Goal: Information Seeking & Learning: Compare options

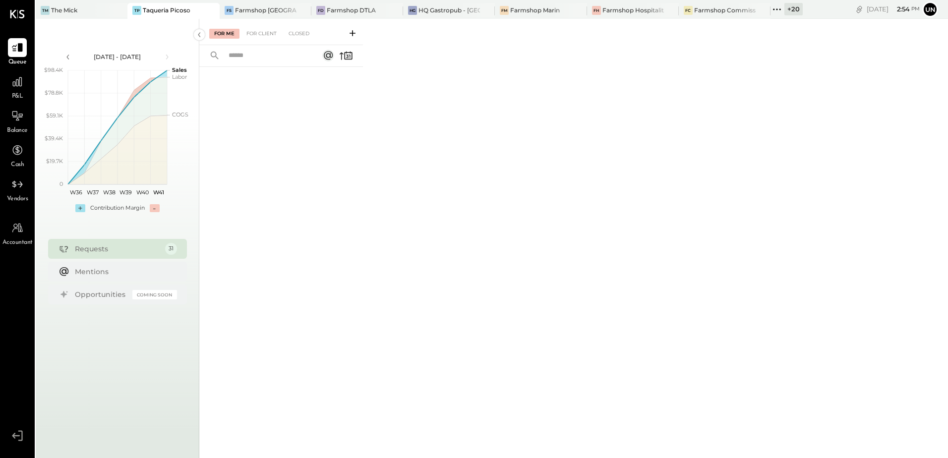
click at [17, 96] on span "P&L" at bounding box center [17, 96] width 11 height 9
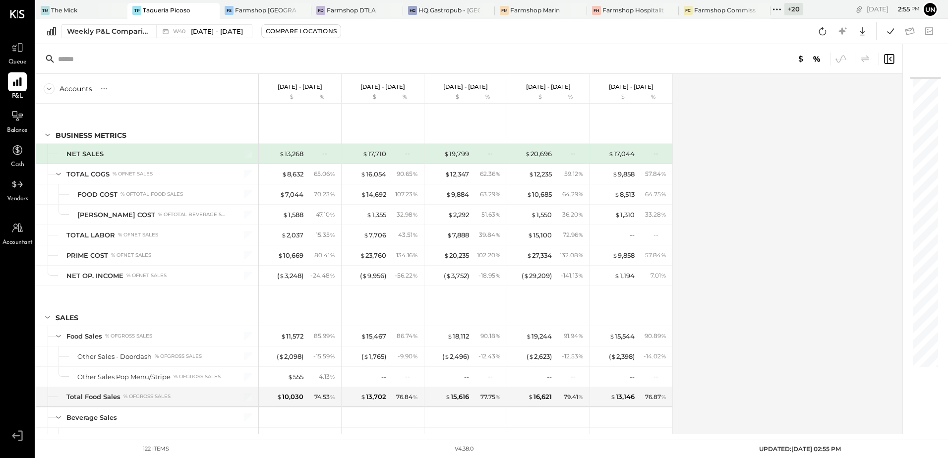
click at [778, 6] on icon at bounding box center [777, 9] width 13 height 13
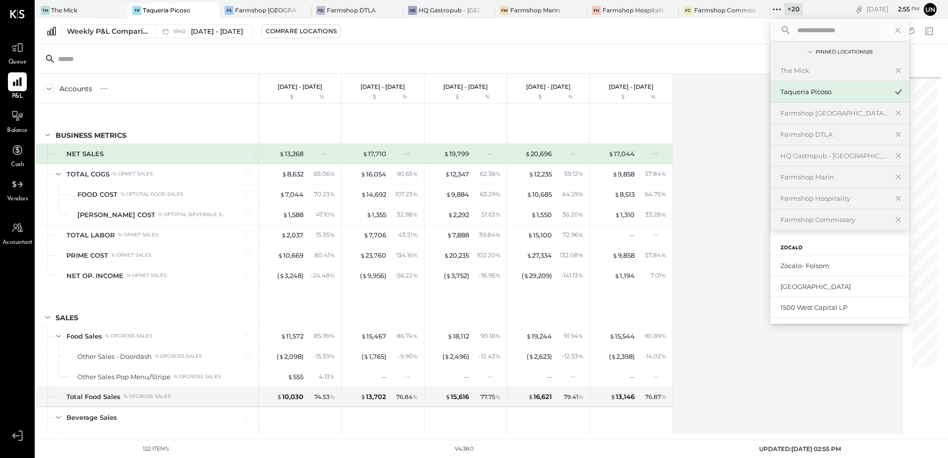
scroll to position [148, 0]
click at [829, 283] on div "Lucky's Malibu" at bounding box center [840, 288] width 139 height 21
click at [812, 291] on div "Lucky's Malibu" at bounding box center [834, 288] width 107 height 9
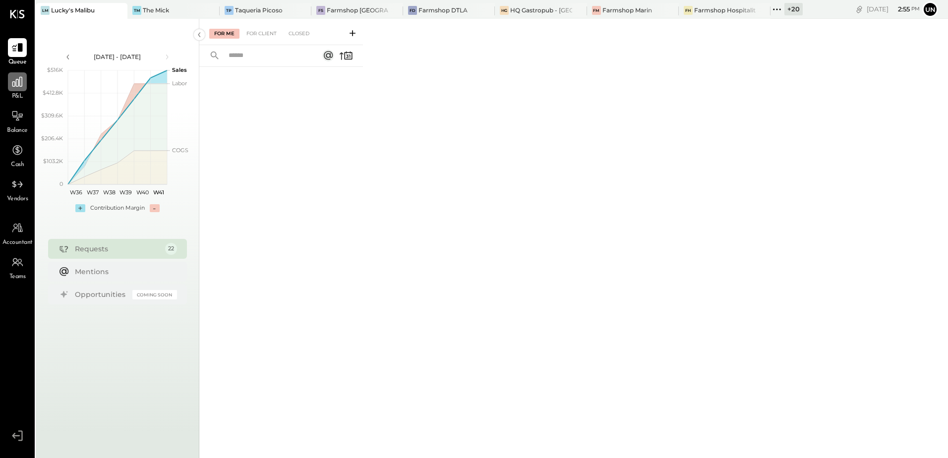
click at [16, 85] on icon at bounding box center [17, 82] width 10 height 10
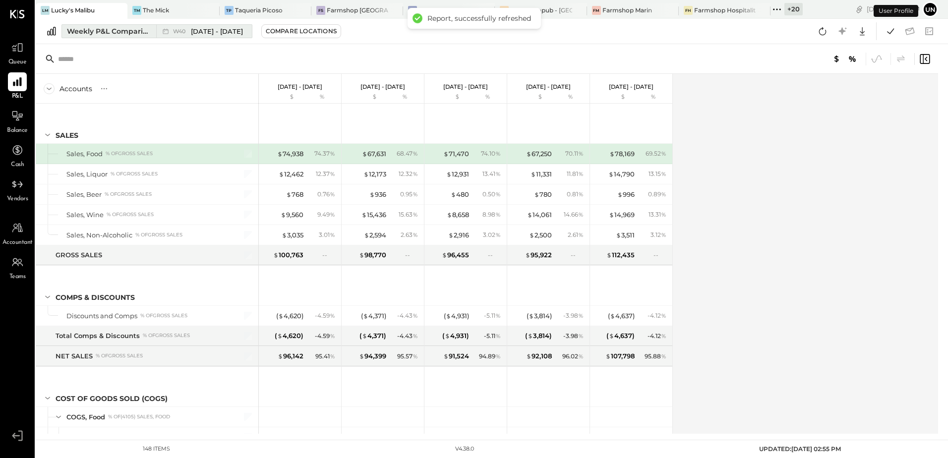
click at [116, 32] on div "Weekly P&L Comparison" at bounding box center [108, 31] width 83 height 10
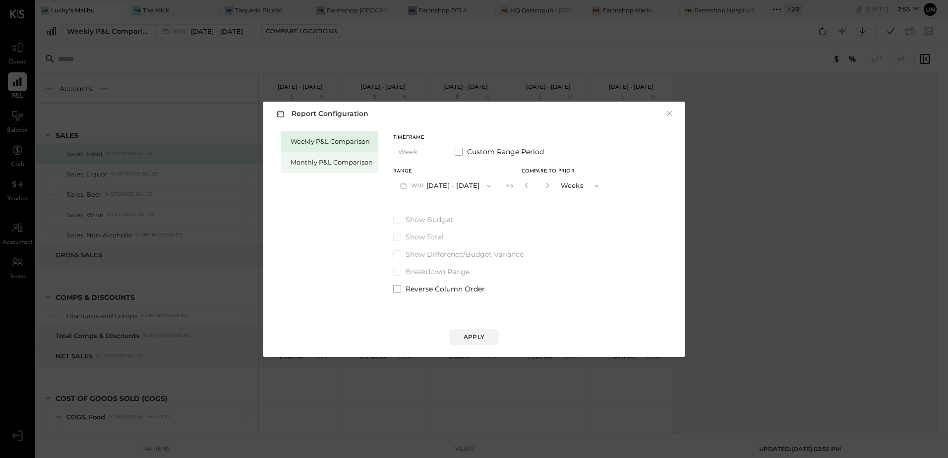
click at [339, 163] on div "Monthly P&L Comparison" at bounding box center [332, 162] width 82 height 9
click at [541, 189] on button "Compare" at bounding box center [528, 188] width 50 height 16
click at [545, 186] on icon "button" at bounding box center [546, 185] width 2 height 5
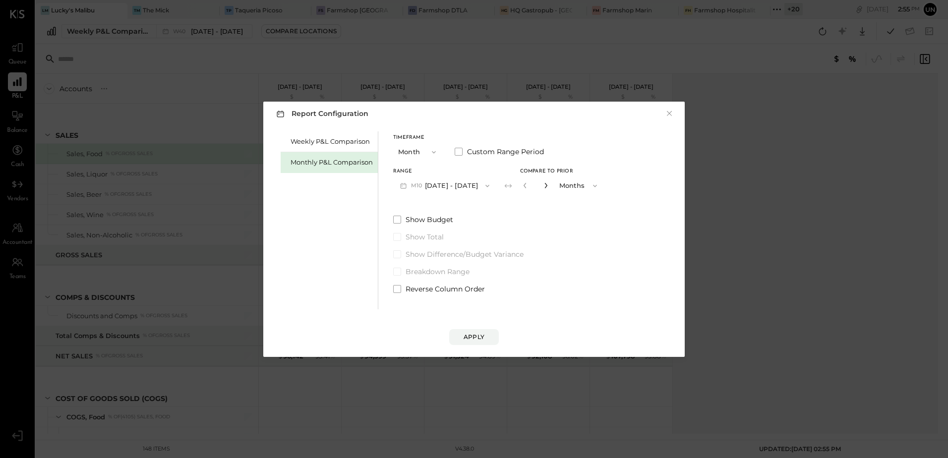
type input "*"
click at [483, 337] on div "Apply" at bounding box center [474, 337] width 21 height 8
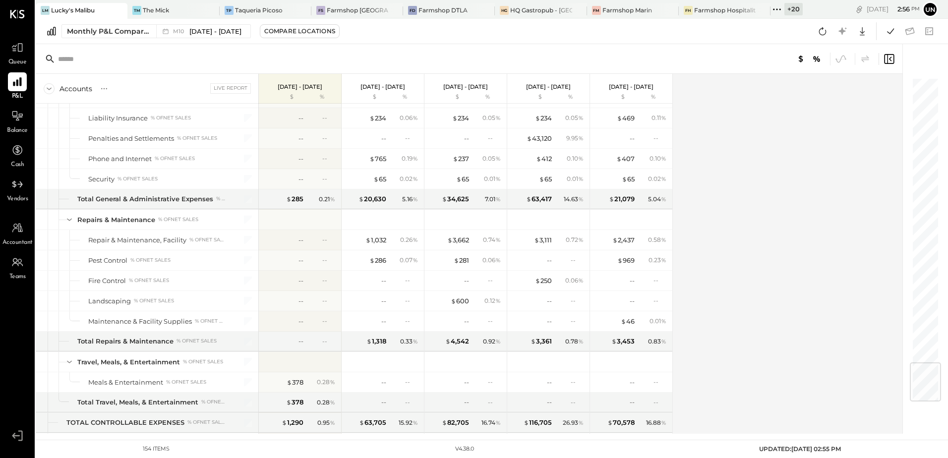
scroll to position [2396, 0]
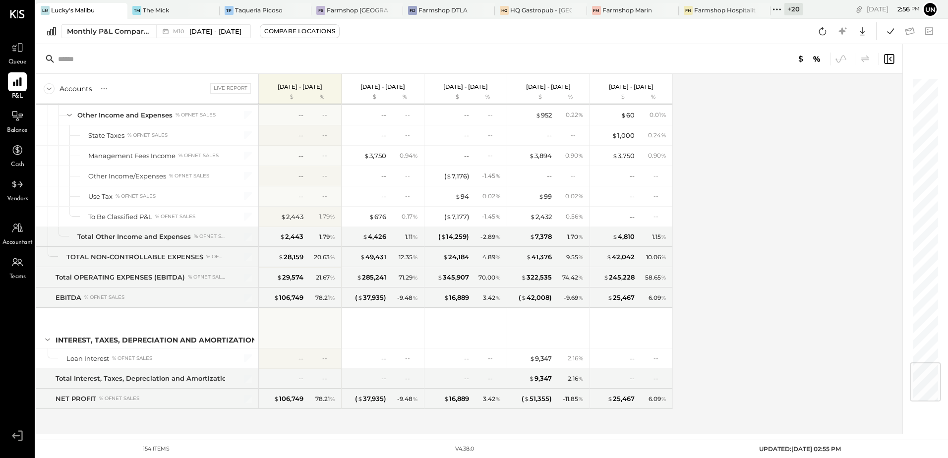
click at [799, 219] on div "Accounts S % GL Live Report Oct 1 - 31, 2025 $ % Sep 1 - 30, 2025 $ % Aug 1 - 3…" at bounding box center [470, 254] width 868 height 360
click at [821, 32] on icon at bounding box center [822, 31] width 13 height 13
click at [715, 182] on div "Accounts S % GL Live Report Oct 1 - 31, 2025 $ % Sep 1 - 30, 2025 $ % Aug 1 - 3…" at bounding box center [470, 254] width 868 height 360
click at [894, 33] on icon at bounding box center [890, 31] width 13 height 13
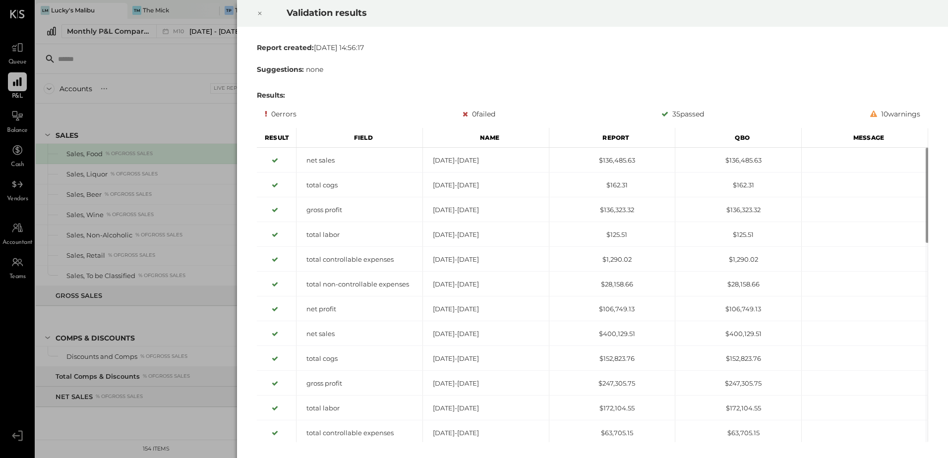
click at [259, 12] on icon at bounding box center [260, 13] width 6 height 12
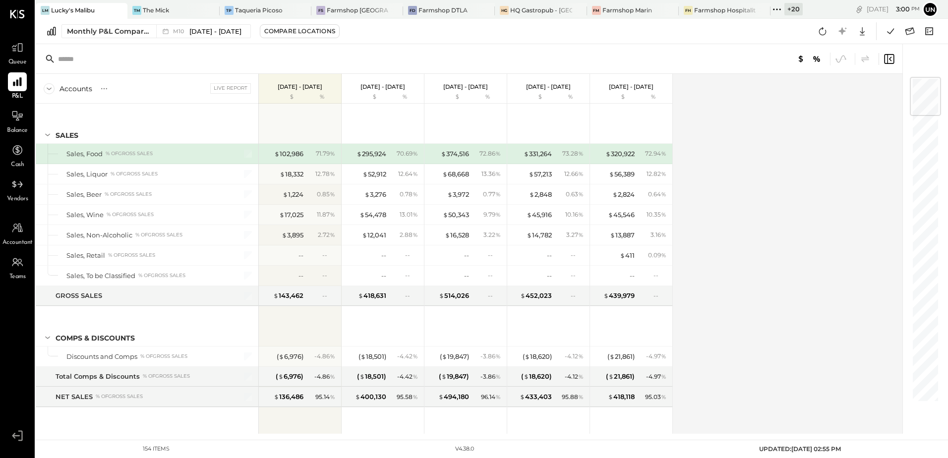
click at [801, 224] on div "Accounts S % GL Live Report Oct 1 - 31, 2025 $ % Sep 1 - 30, 2025 $ % Aug 1 - 3…" at bounding box center [470, 254] width 868 height 360
click at [819, 26] on icon at bounding box center [822, 31] width 13 height 13
click at [668, 288] on div "$ 439,979 --" at bounding box center [632, 296] width 74 height 20
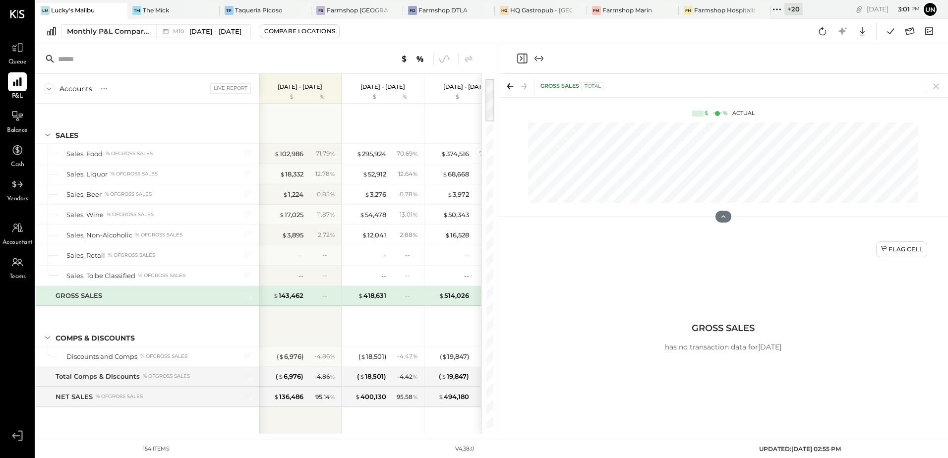
click at [490, 32] on div "Monthly P&L Comparison M10 Oct 1 - 31, 2025 Compare Locations Google Sheets Exc…" at bounding box center [492, 31] width 913 height 25
click at [520, 58] on icon "Close panel" at bounding box center [522, 59] width 12 height 12
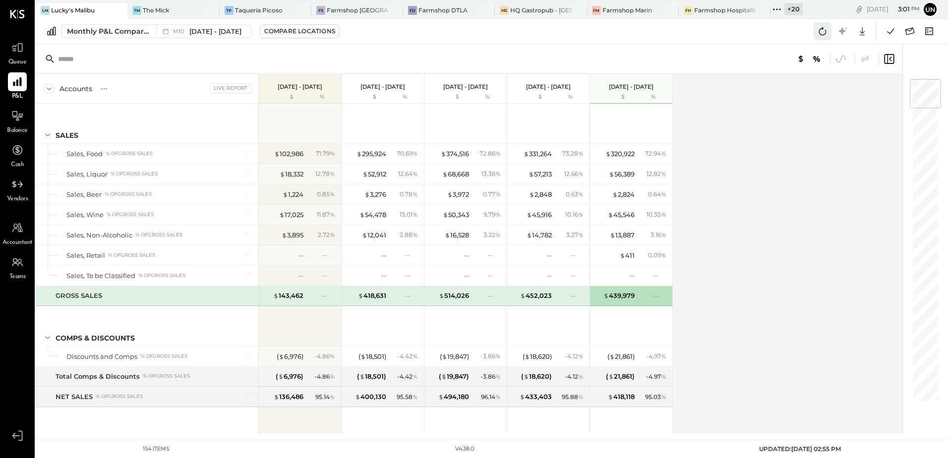
click at [829, 34] on button at bounding box center [823, 31] width 18 height 18
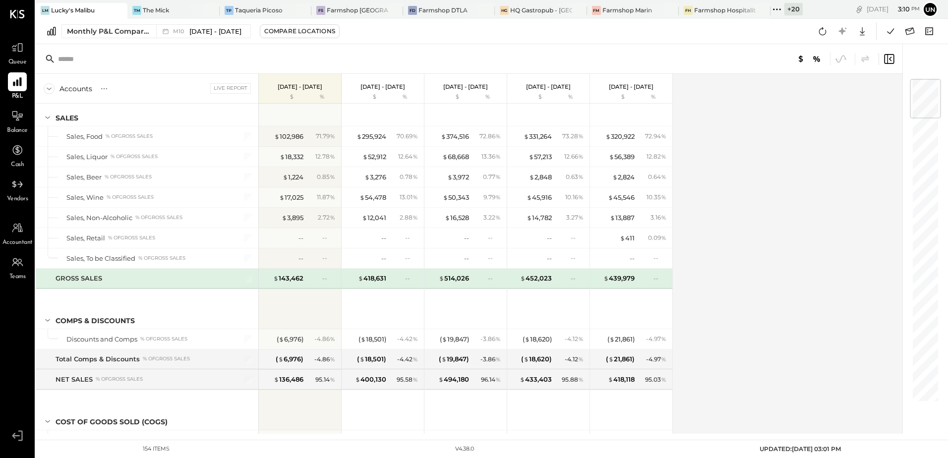
click at [749, 266] on div "Accounts S % GL Live Report Oct 1 - 31, 2025 $ % Sep 1 - 30, 2025 $ % Aug 1 - 3…" at bounding box center [470, 254] width 868 height 360
click at [750, 260] on div "Accounts S % GL Live Report Oct 1 - 31, 2025 $ % Sep 1 - 30, 2025 $ % Aug 1 - 3…" at bounding box center [470, 254] width 868 height 360
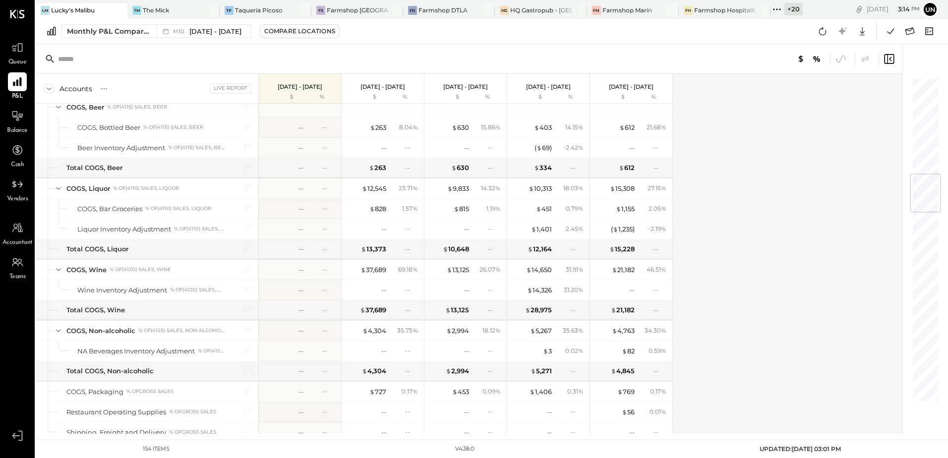
scroll to position [860, 0]
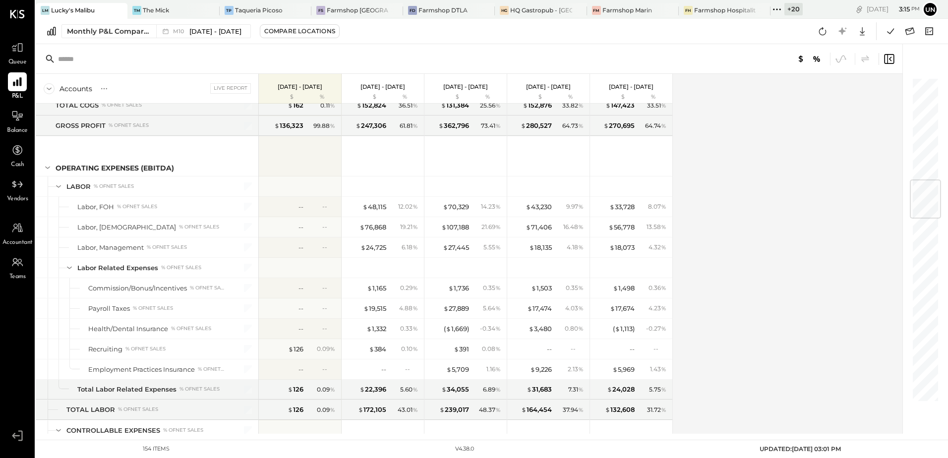
click at [818, 210] on div "Accounts S % GL Live Report Oct 1 - 31, 2025 $ % Sep 1 - 30, 2025 $ % Aug 1 - 3…" at bounding box center [470, 254] width 868 height 360
click at [827, 36] on icon at bounding box center [822, 31] width 13 height 13
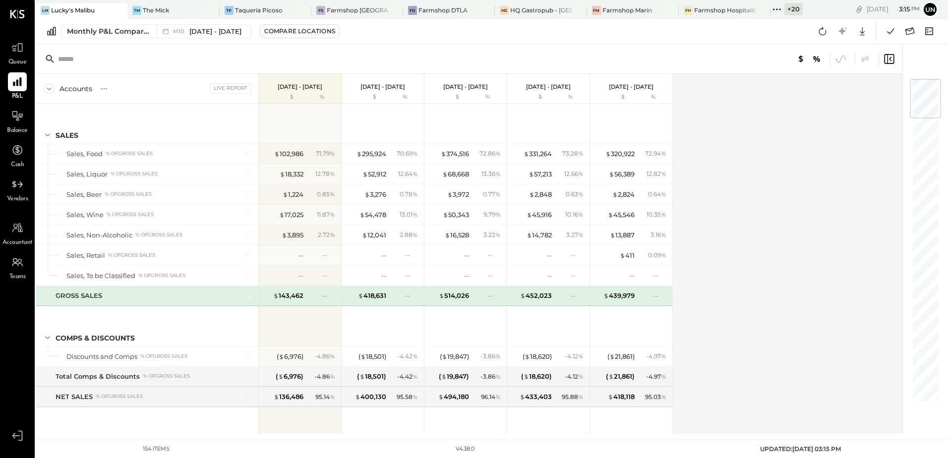
scroll to position [17, 0]
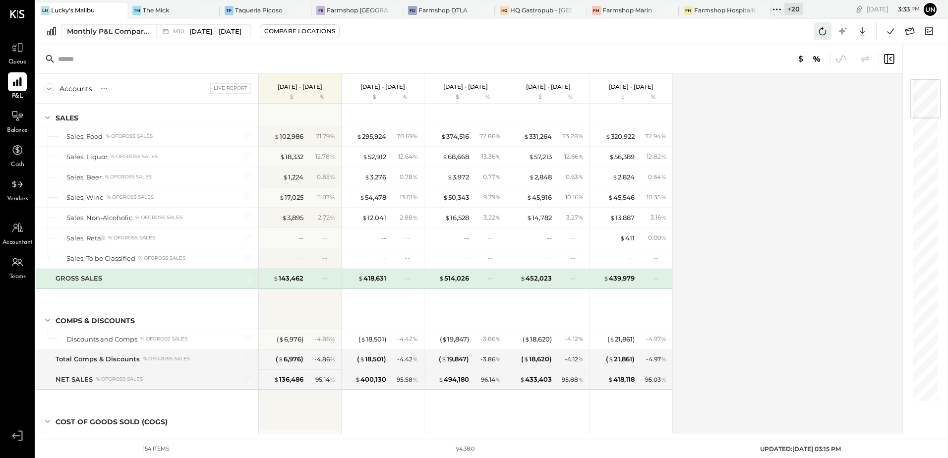
click at [820, 38] on button at bounding box center [823, 31] width 18 height 18
click at [887, 34] on icon at bounding box center [890, 31] width 13 height 13
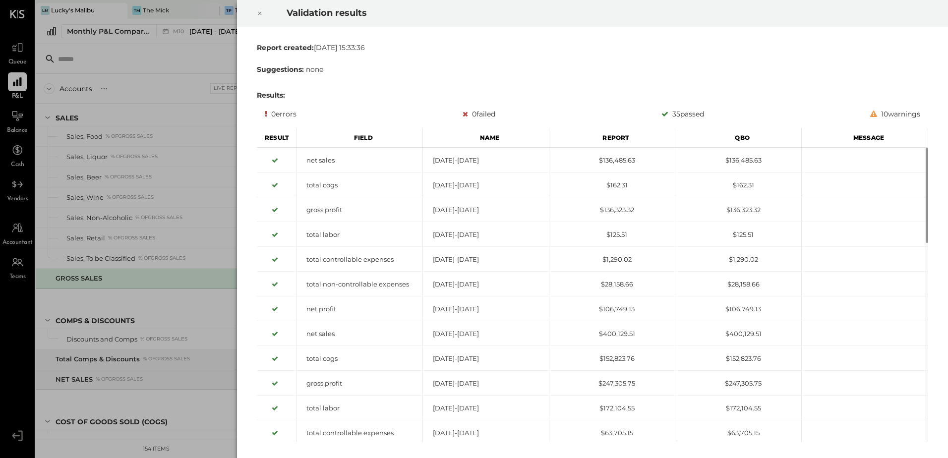
click at [259, 12] on icon at bounding box center [259, 13] width 3 height 3
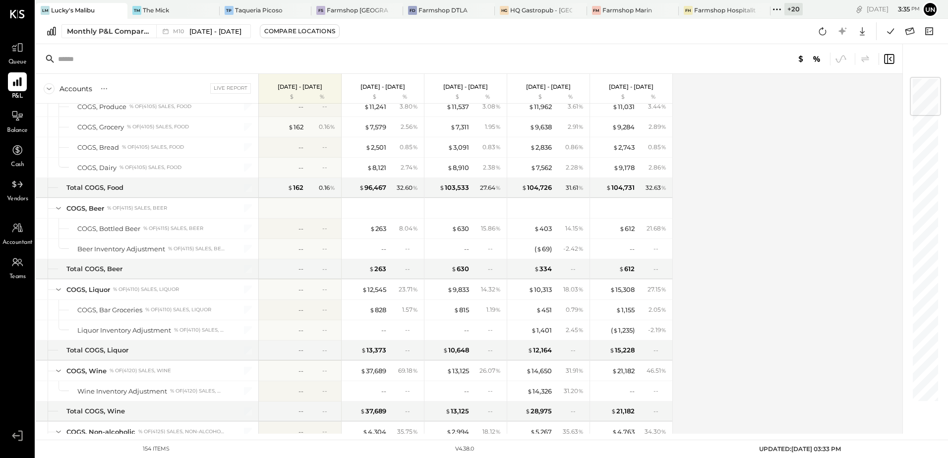
scroll to position [0, 0]
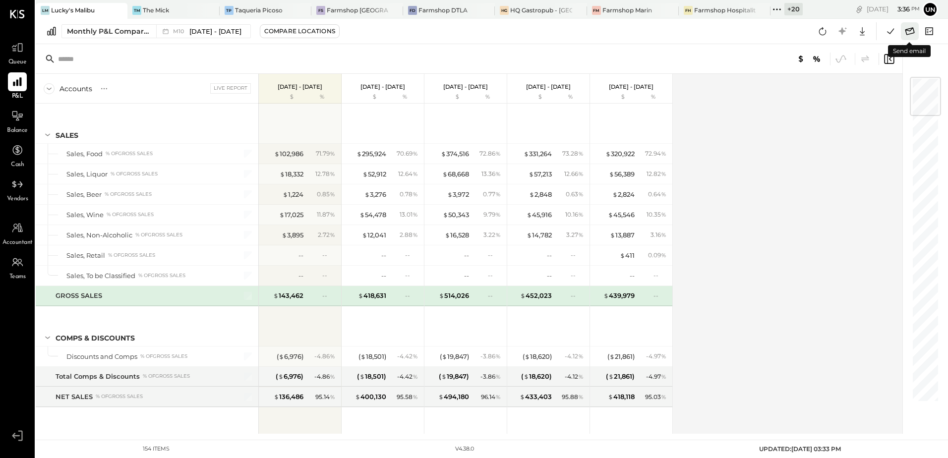
click at [913, 33] on icon at bounding box center [910, 30] width 9 height 7
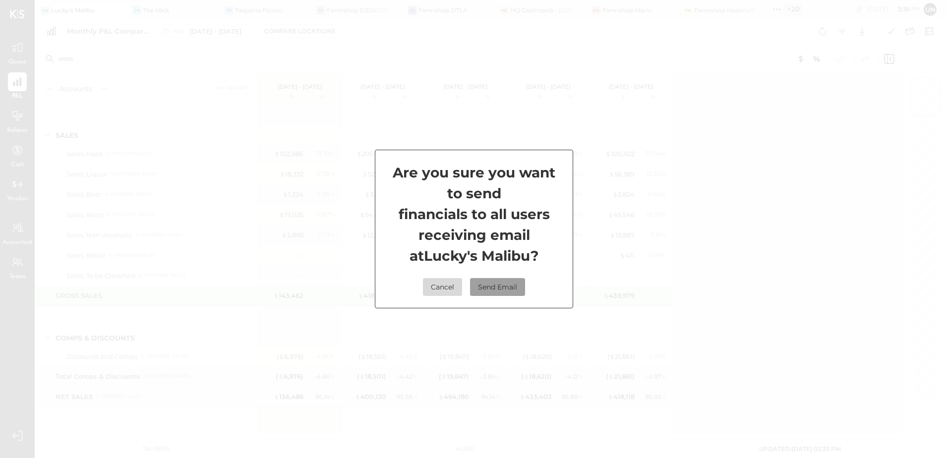
click at [519, 286] on button "Send Email" at bounding box center [497, 287] width 55 height 18
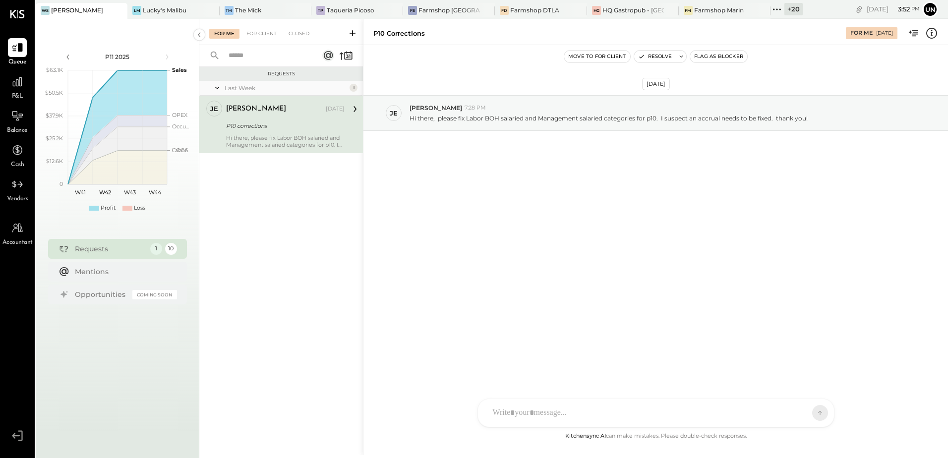
click at [497, 238] on div "[DATE] je [PERSON_NAME] 7:28 PM Hi there, please fix Labor BOH salaried and Man…" at bounding box center [656, 237] width 585 height 385
click at [533, 414] on div at bounding box center [647, 413] width 318 height 22
type input "****"
click at [549, 373] on div "[PERSON_NAME]" at bounding box center [560, 368] width 114 height 20
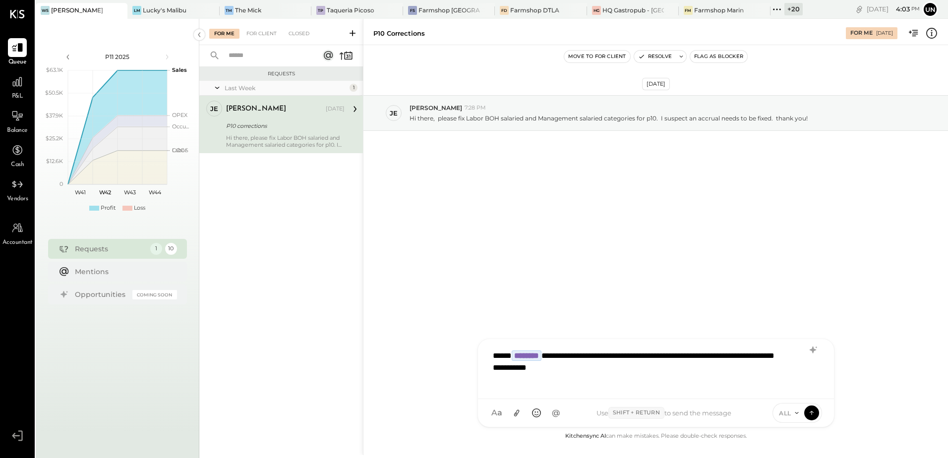
click at [600, 371] on div "**********" at bounding box center [656, 368] width 336 height 46
click at [814, 408] on icon at bounding box center [811, 413] width 9 height 10
